Goal: Information Seeking & Learning: Find specific page/section

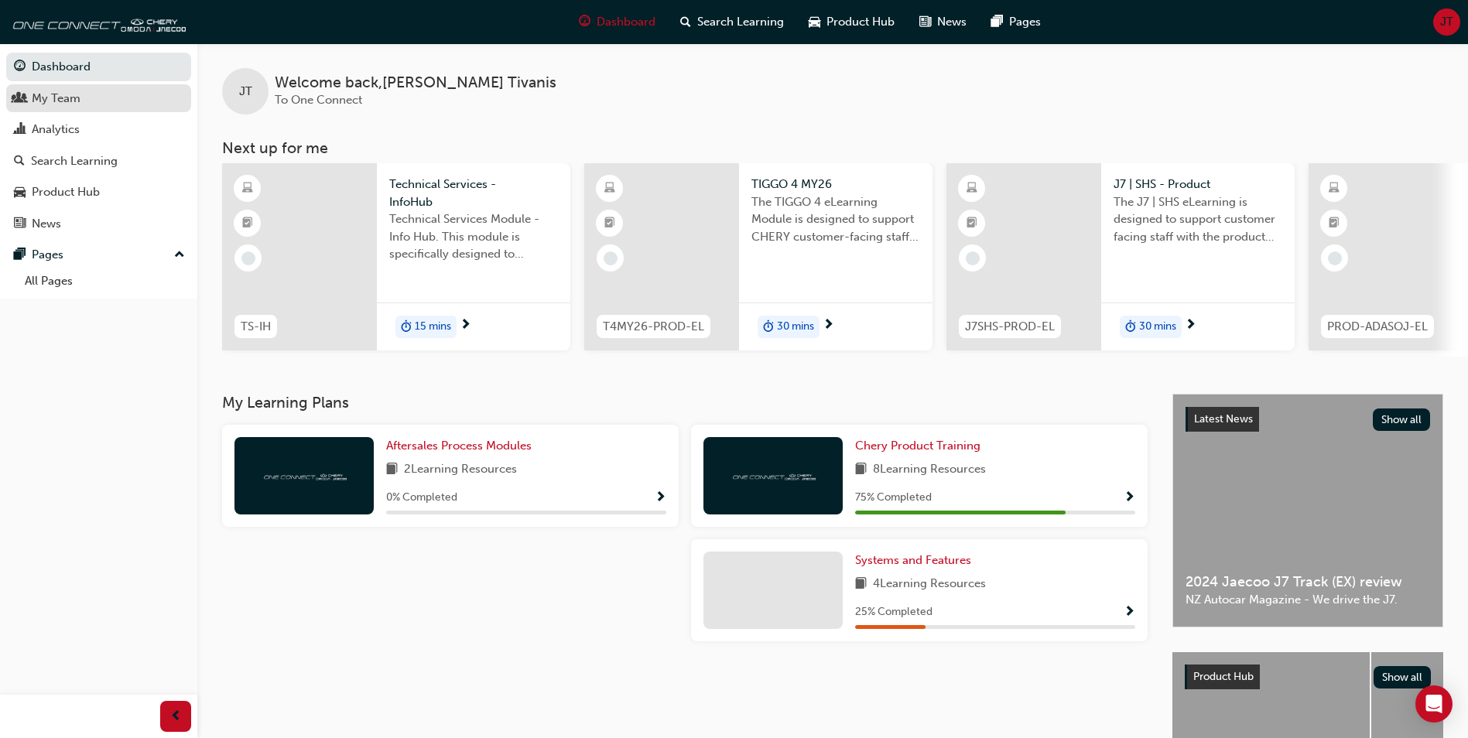
click at [30, 105] on div "My Team" at bounding box center [98, 98] width 169 height 19
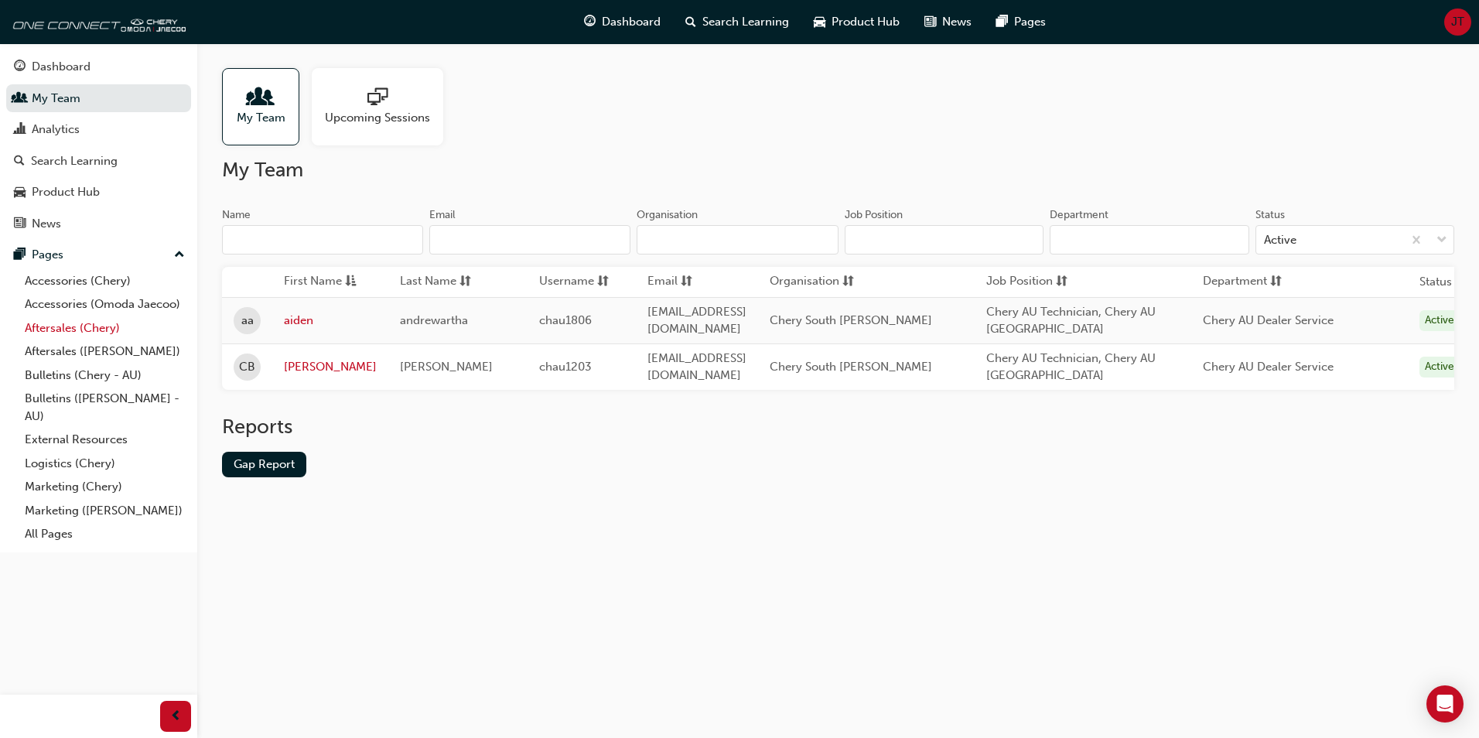
click at [57, 331] on link "Aftersales (Chery)" at bounding box center [105, 328] width 173 height 24
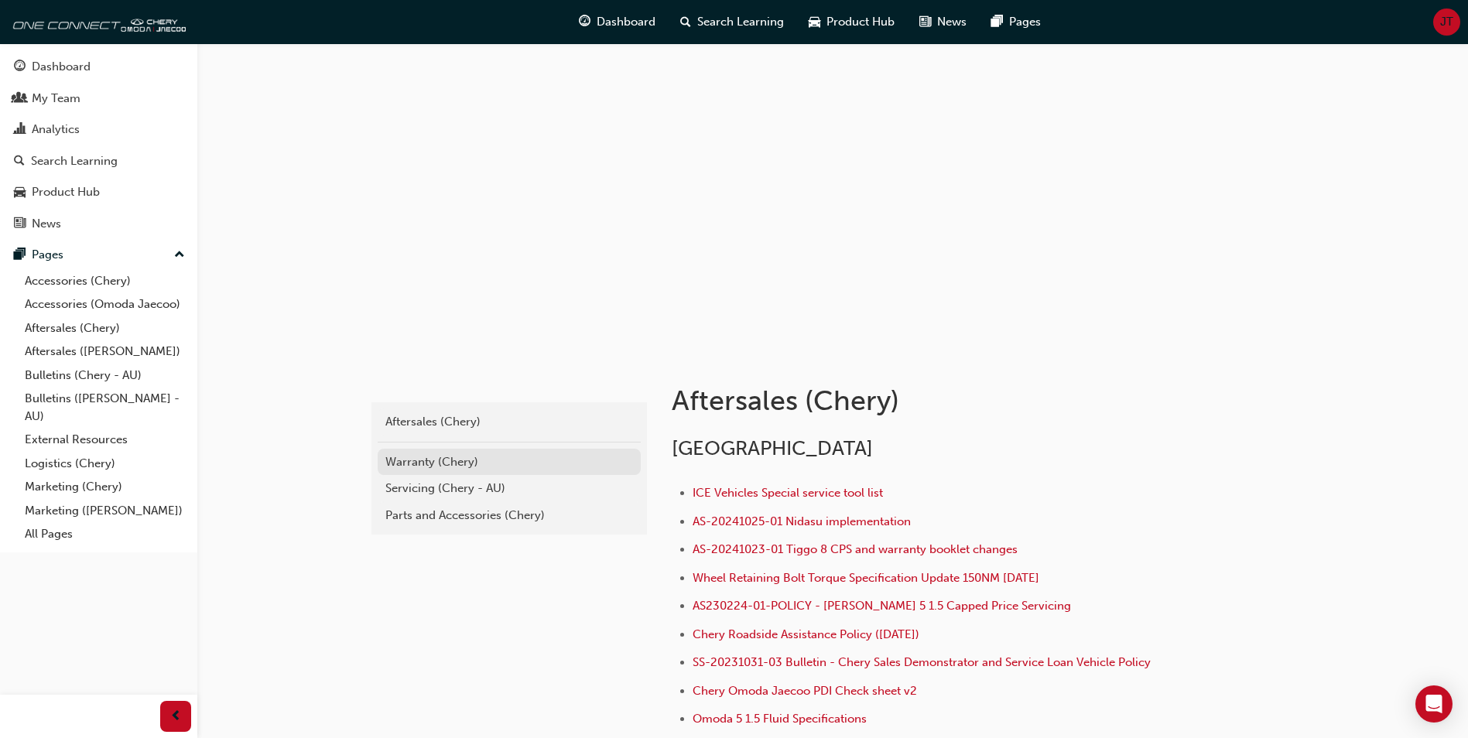
click at [448, 457] on div "Warranty (Chery)" at bounding box center [509, 462] width 248 height 18
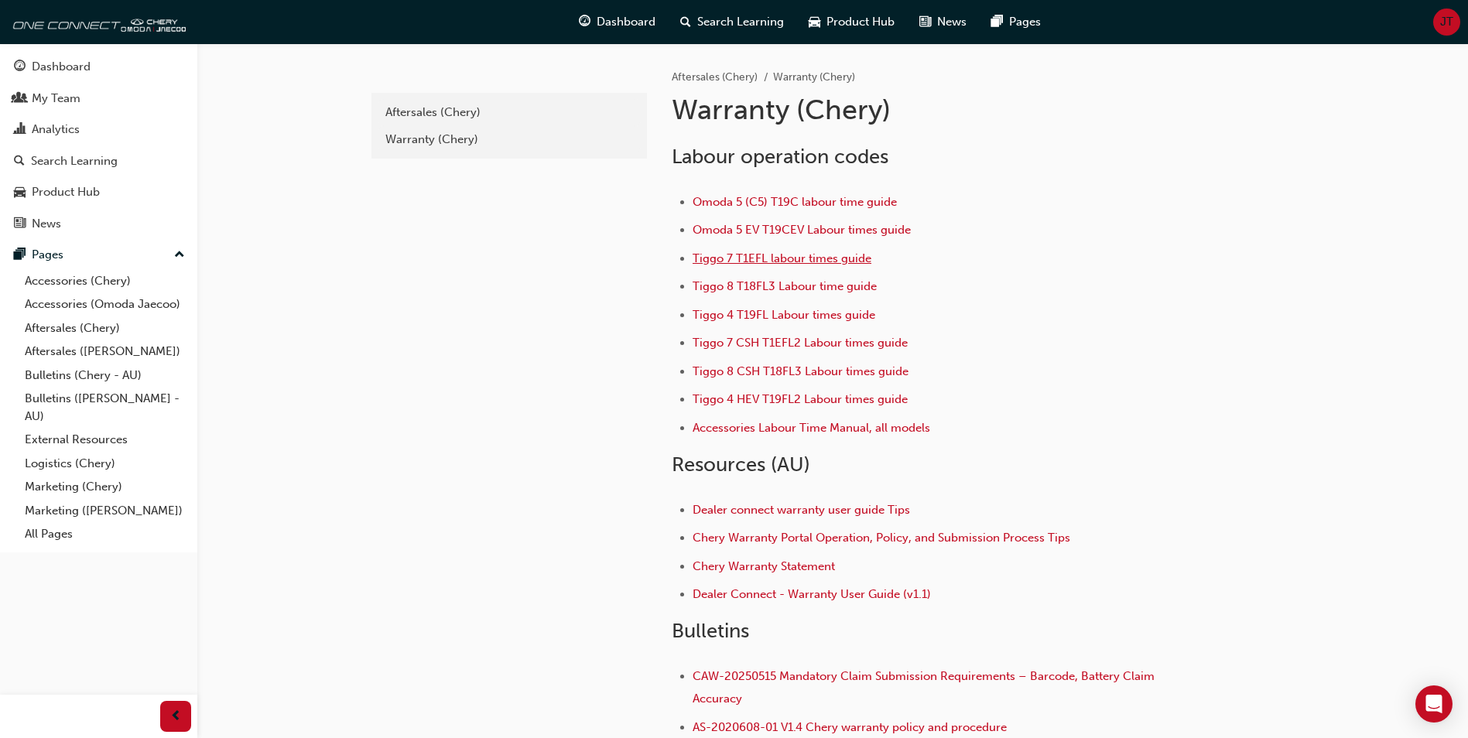
click at [754, 256] on span "Tiggo 7 T1EFL labour times guide" at bounding box center [781, 258] width 179 height 14
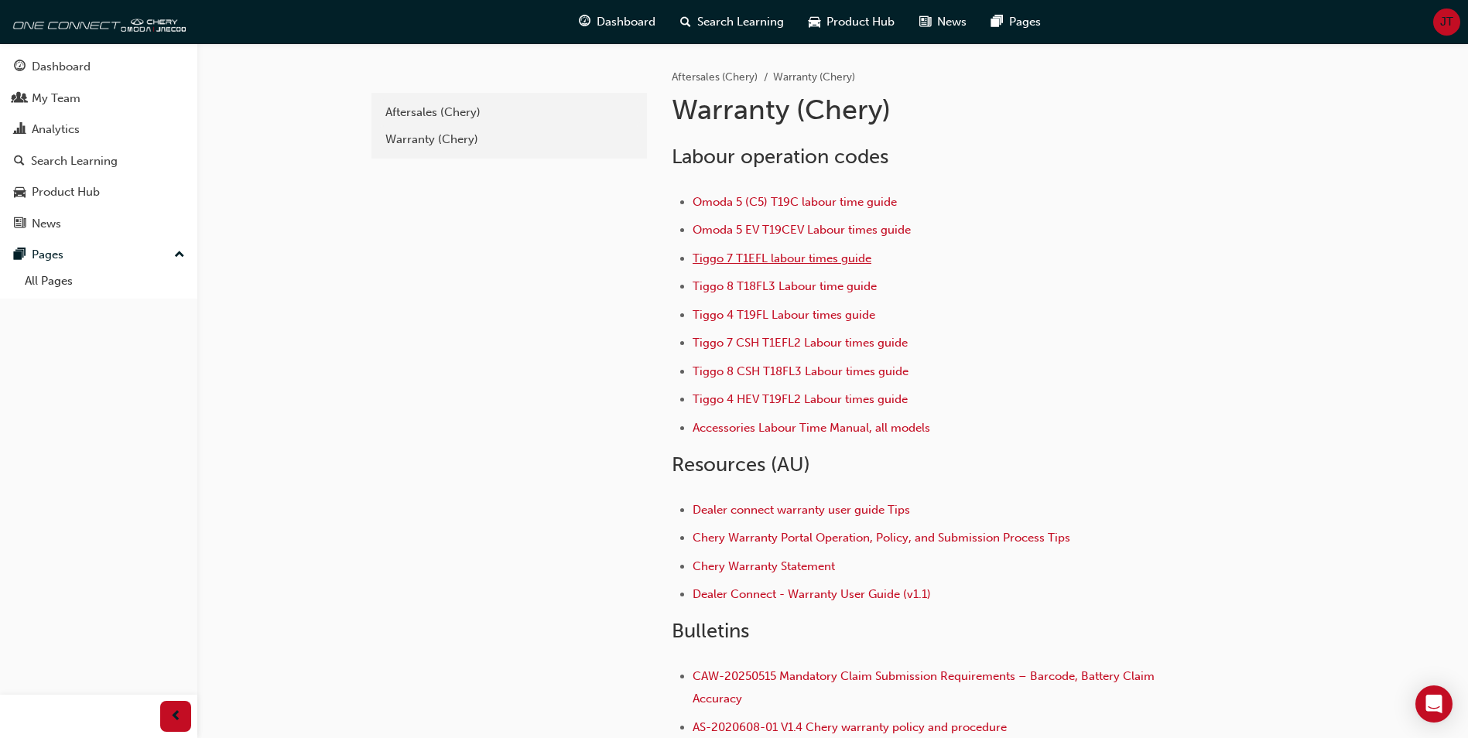
click at [729, 260] on span "Tiggo 7 T1EFL labour times guide" at bounding box center [781, 258] width 179 height 14
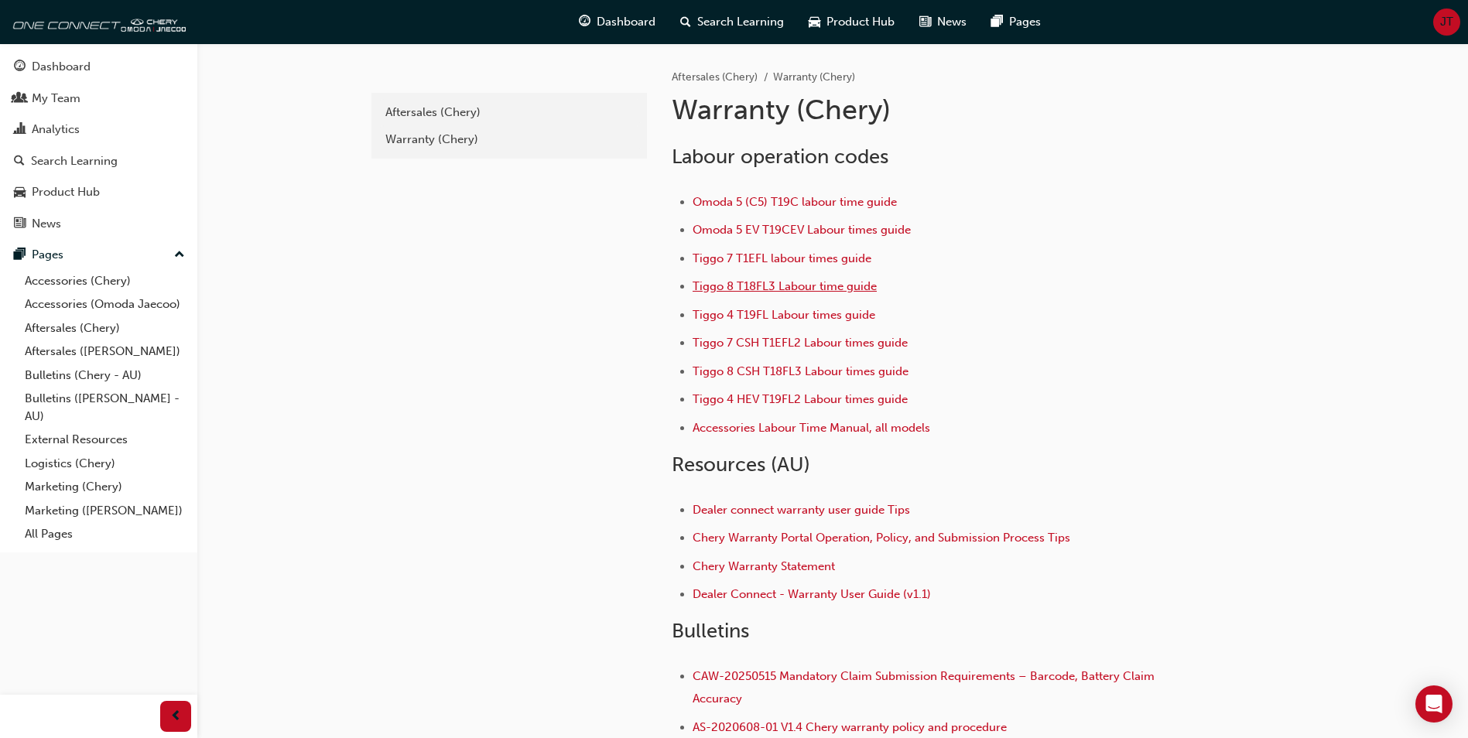
click at [761, 284] on span "Tiggo 8 T18FL3 Labour time guide" at bounding box center [784, 286] width 184 height 14
